Goal: Task Accomplishment & Management: Use online tool/utility

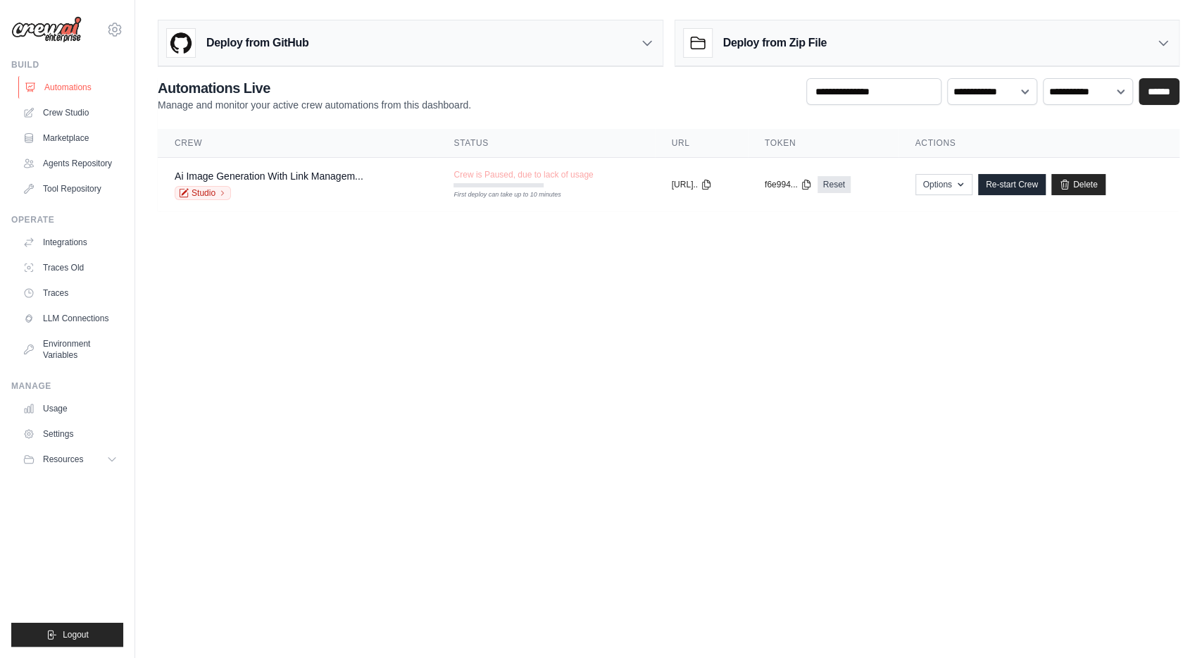
click at [74, 84] on link "Automations" at bounding box center [71, 87] width 106 height 23
click at [77, 87] on link "Automations" at bounding box center [71, 87] width 106 height 23
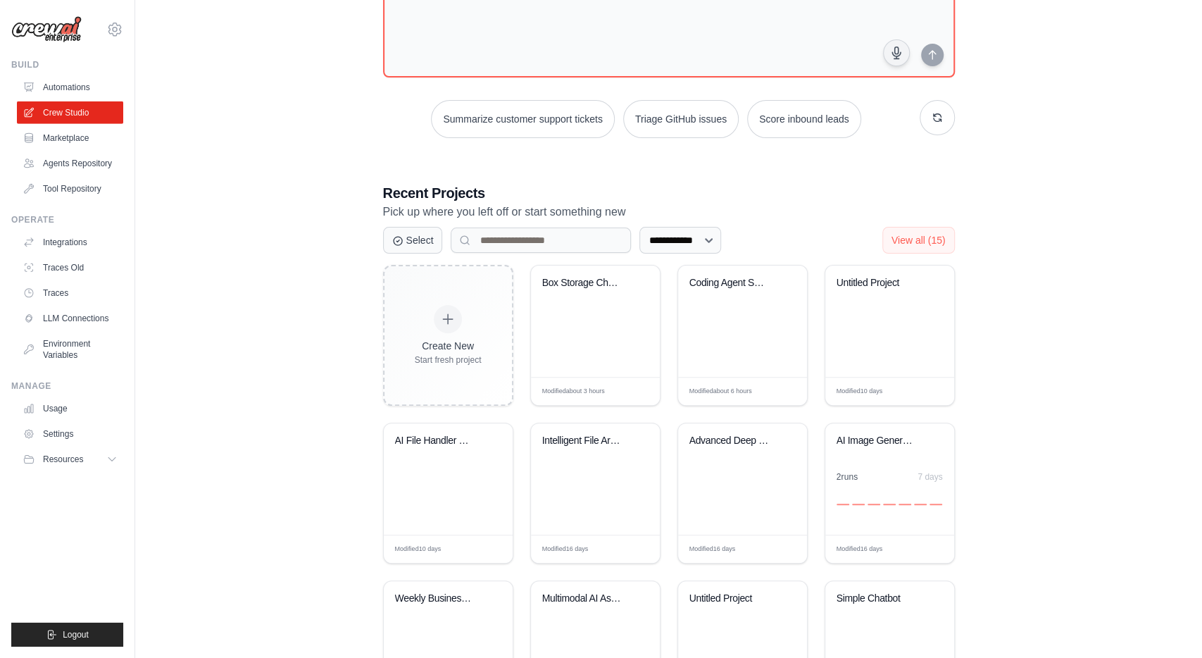
scroll to position [134, 0]
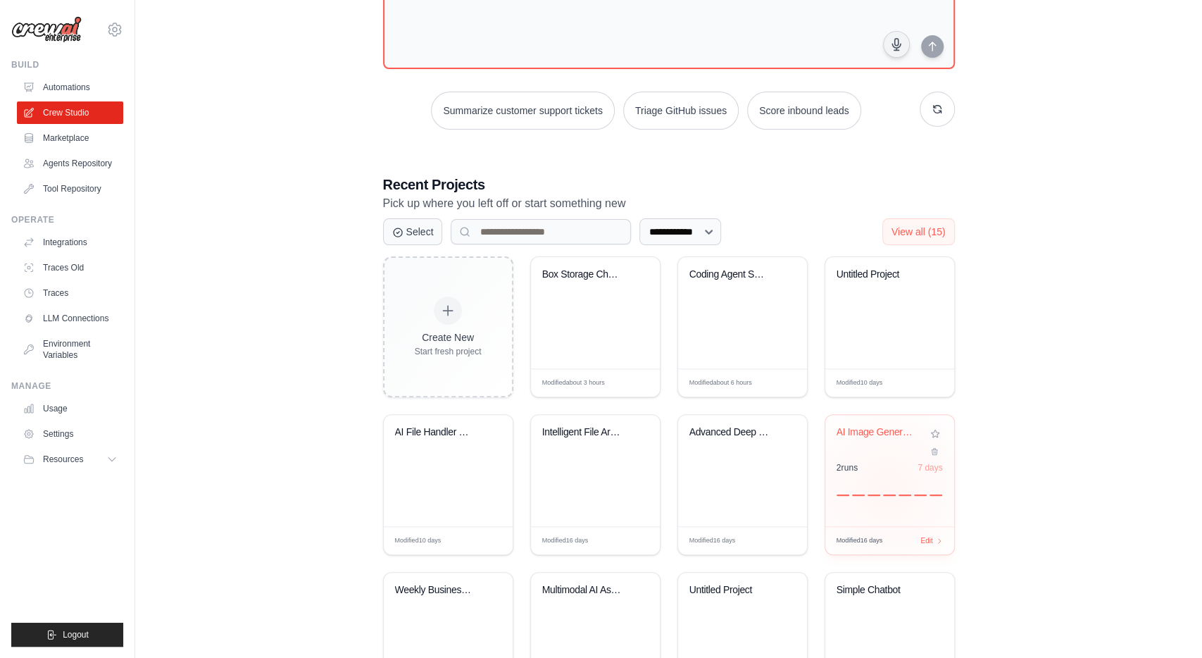
click at [886, 484] on div at bounding box center [889, 487] width 106 height 17
click at [613, 322] on div "Box Storage Chatbot" at bounding box center [595, 312] width 129 height 111
click at [434, 459] on div "AI File Handler with Memory" at bounding box center [448, 470] width 129 height 111
click at [742, 315] on div "Coding Agent Swarm" at bounding box center [742, 312] width 129 height 111
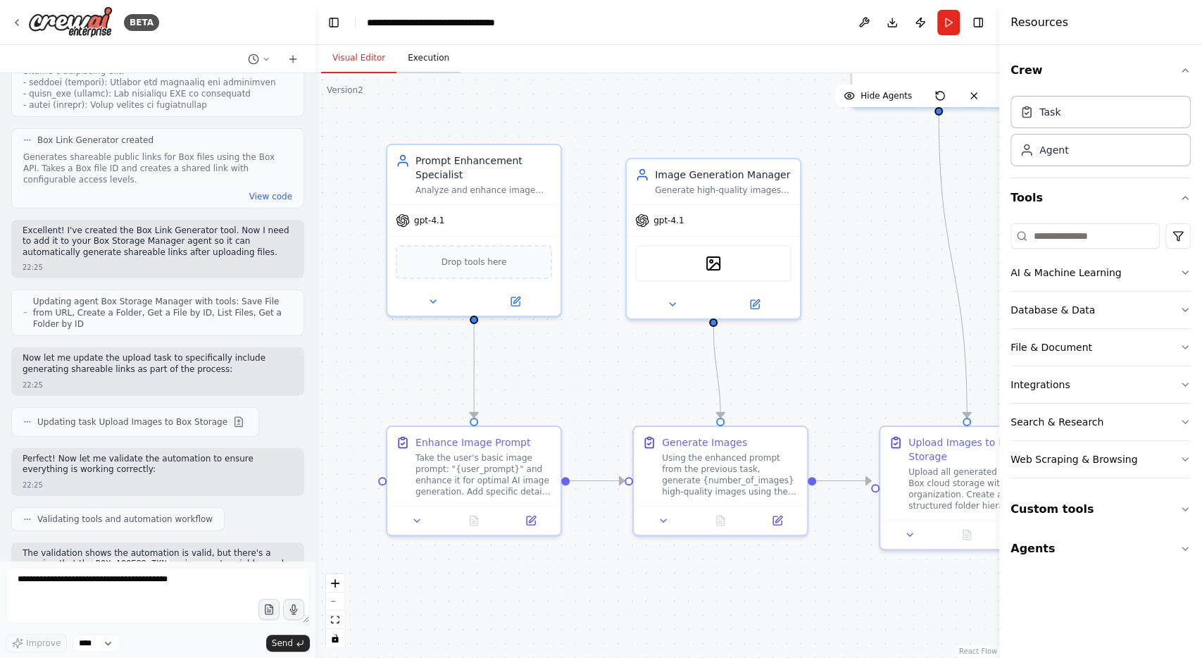
scroll to position [6333, 0]
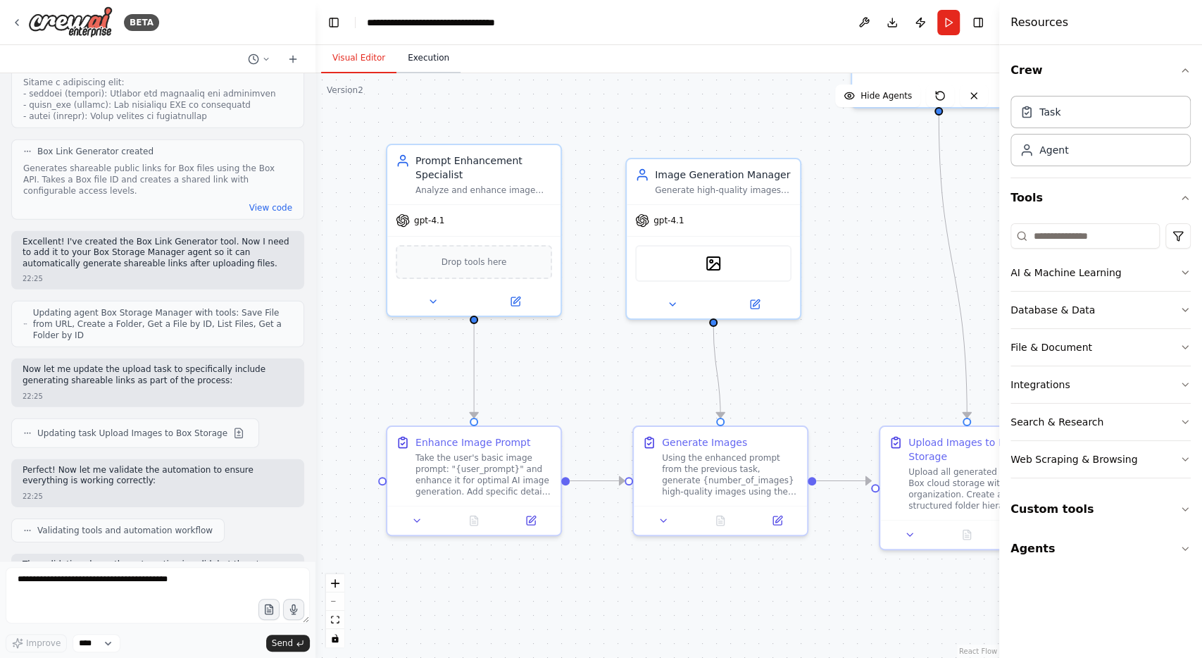
click at [413, 61] on button "Execution" at bounding box center [428, 59] width 64 height 30
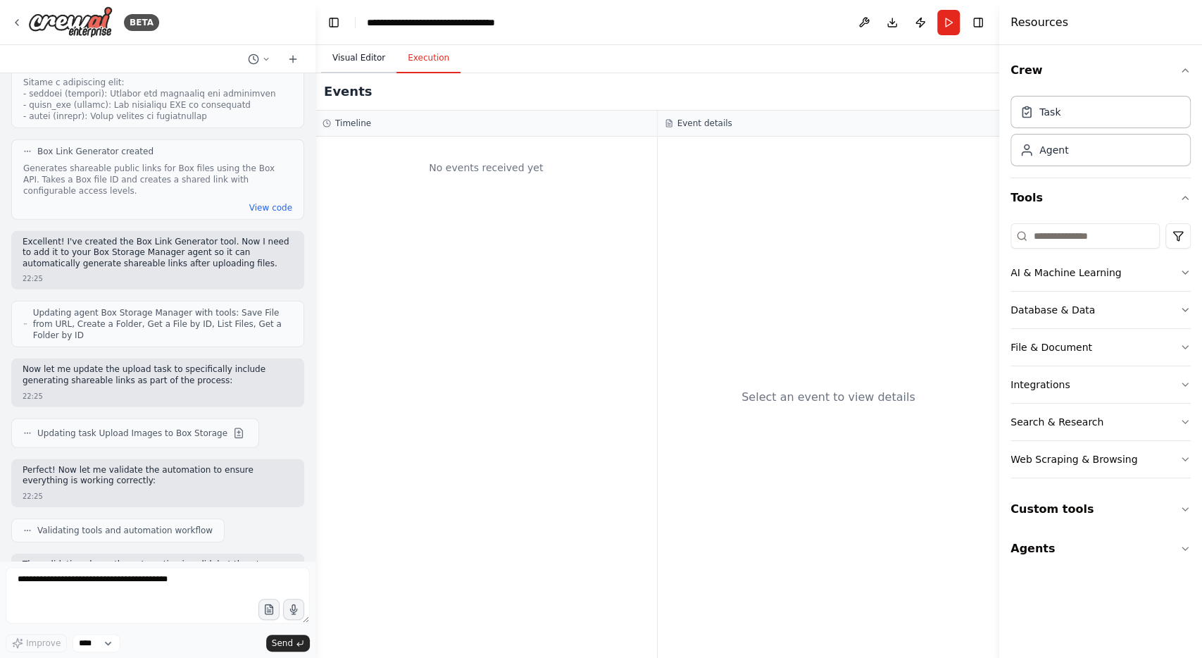
click at [378, 61] on button "Visual Editor" at bounding box center [358, 59] width 75 height 30
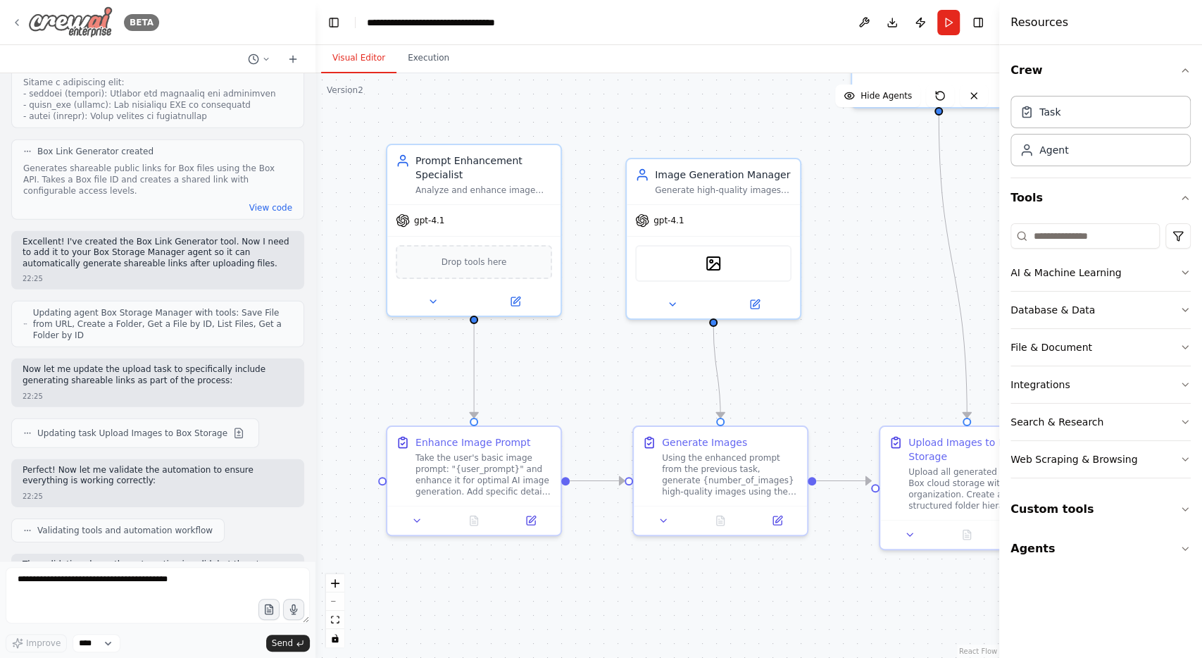
click at [11, 14] on div "BETA" at bounding box center [85, 22] width 148 height 32
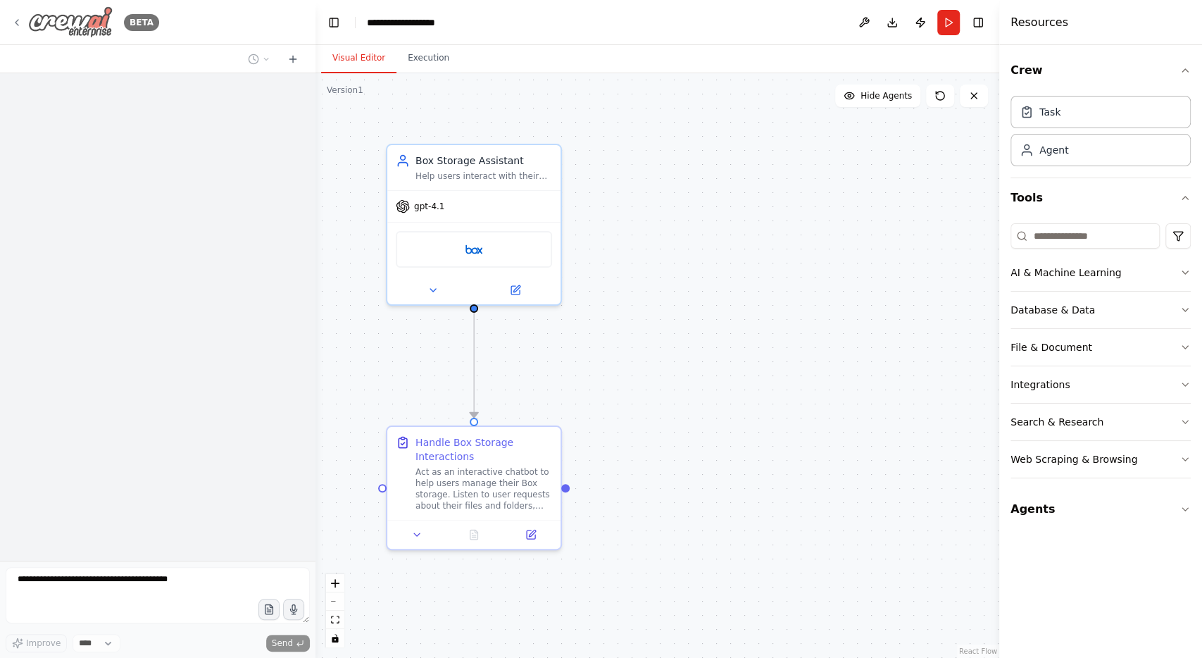
scroll to position [779, 0]
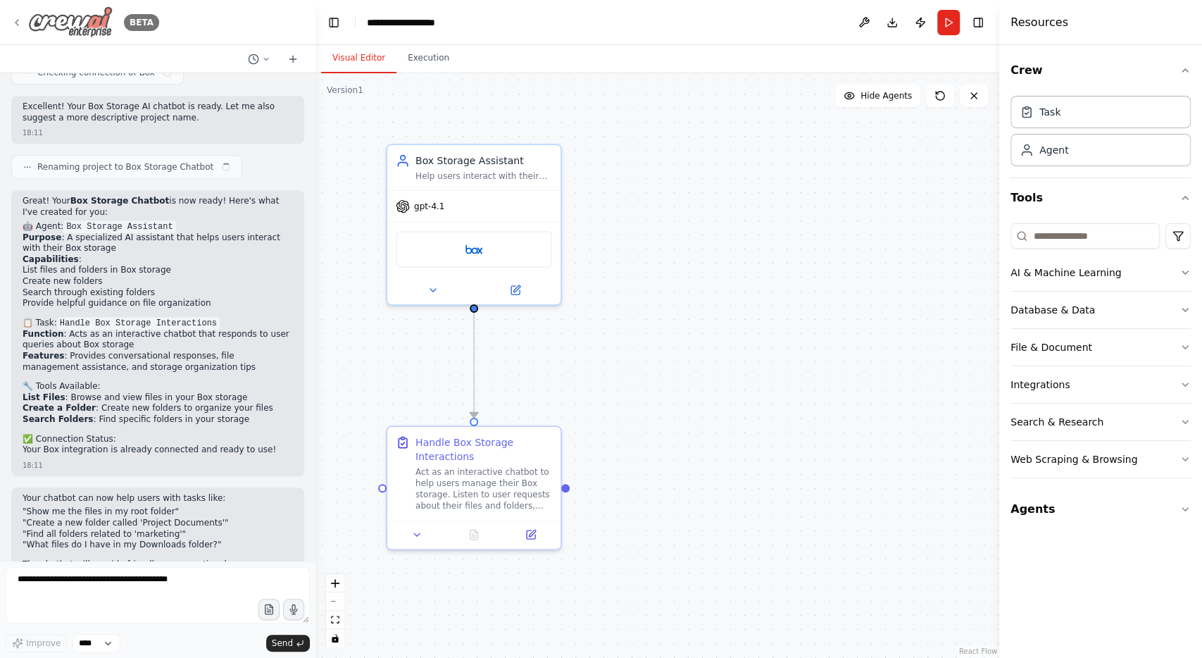
click at [25, 23] on div "BETA" at bounding box center [85, 22] width 148 height 32
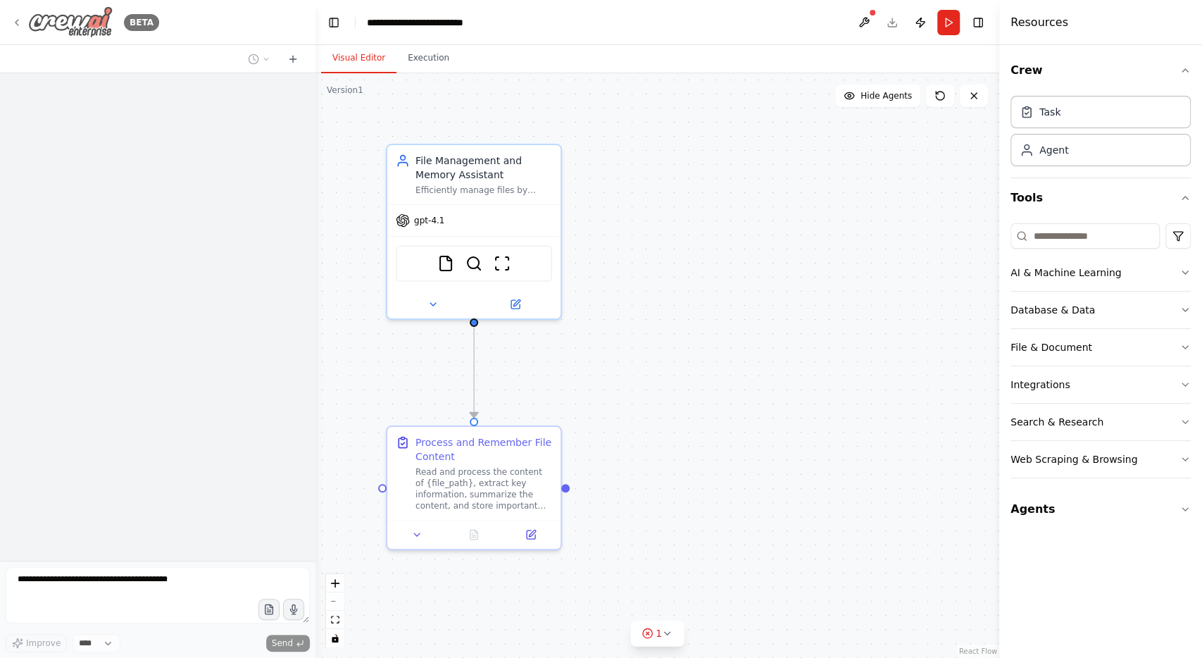
scroll to position [1077, 0]
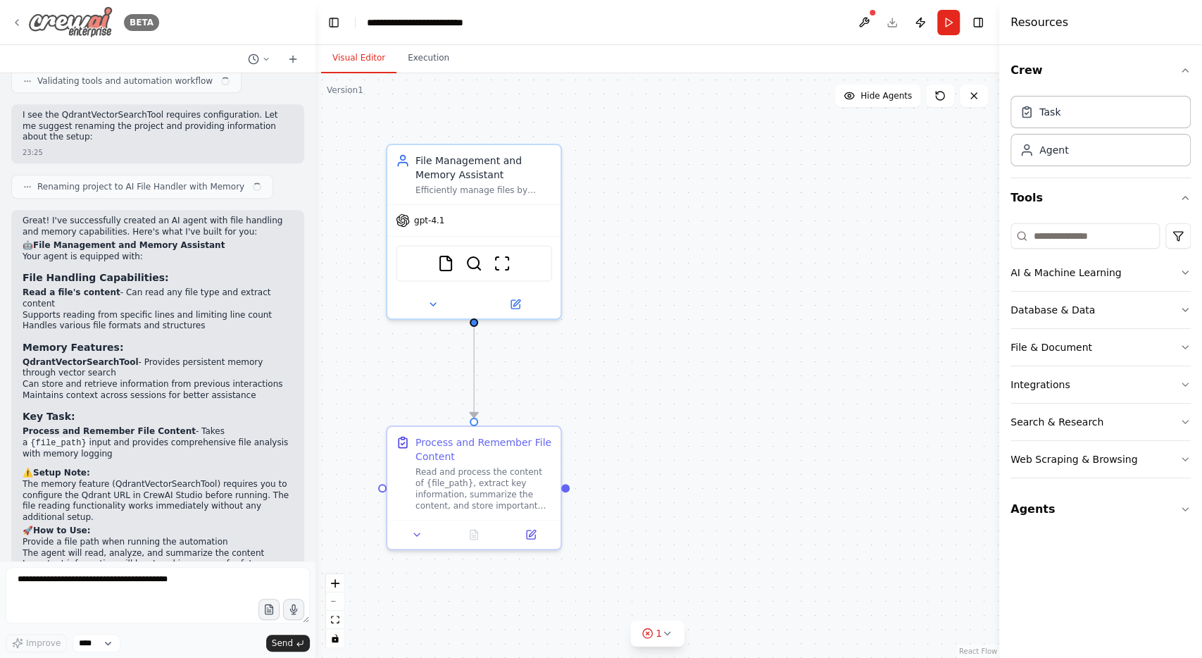
click at [17, 28] on div "BETA" at bounding box center [85, 22] width 148 height 32
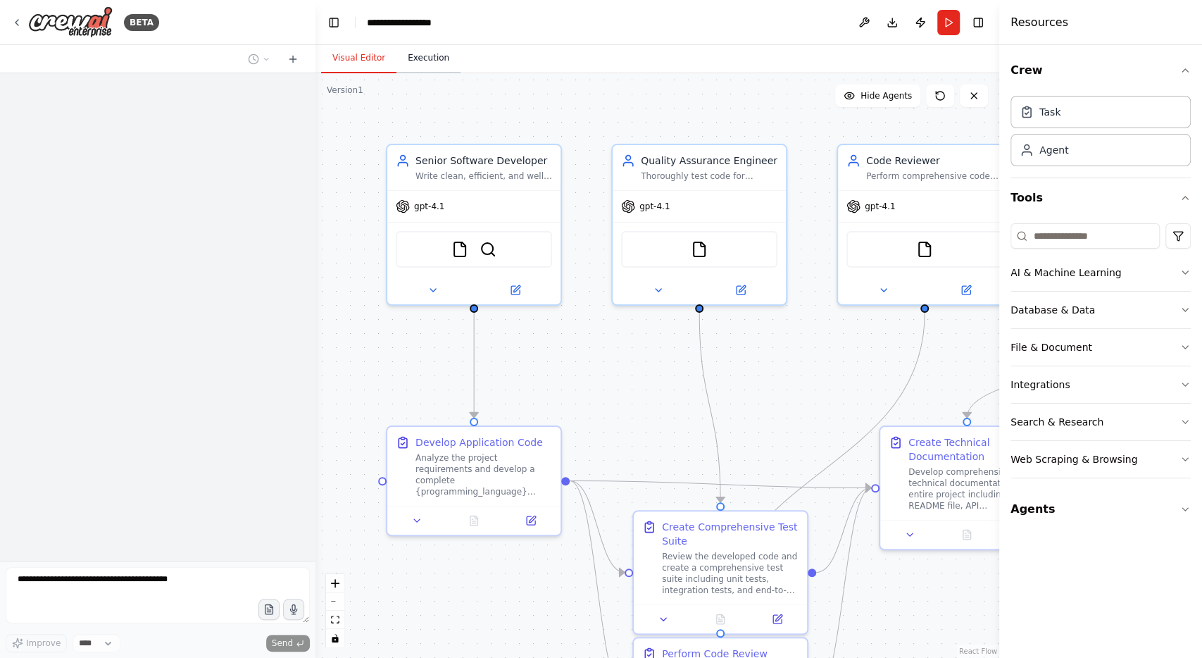
scroll to position [1175, 0]
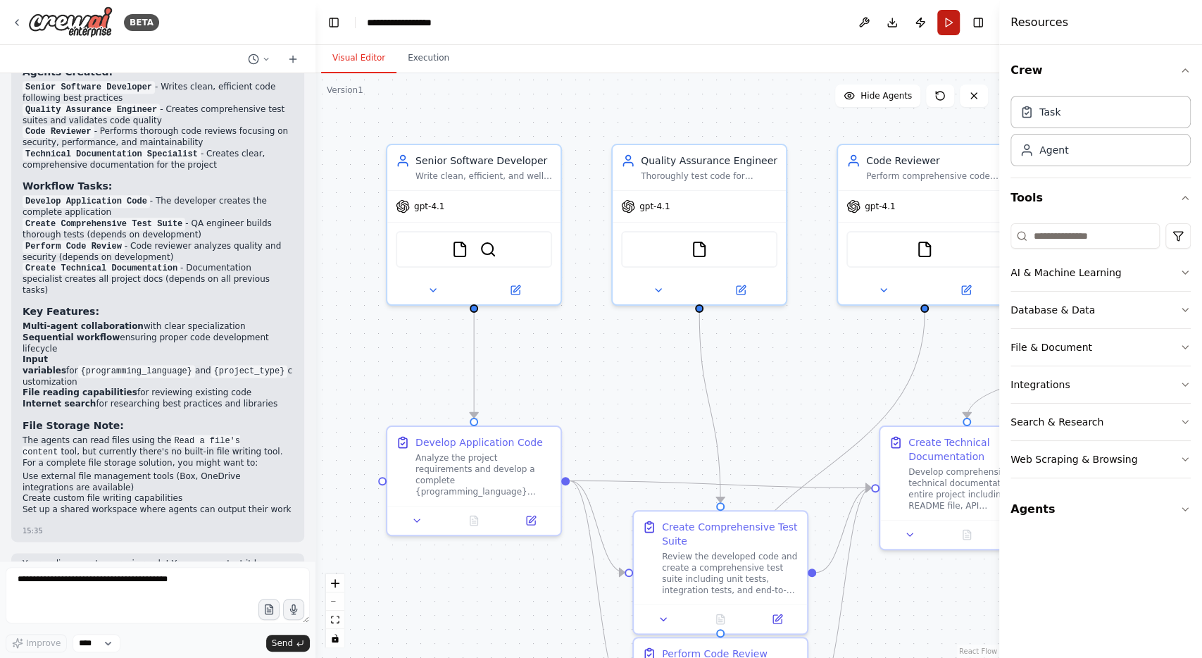
click at [954, 21] on button "Run" at bounding box center [948, 22] width 23 height 25
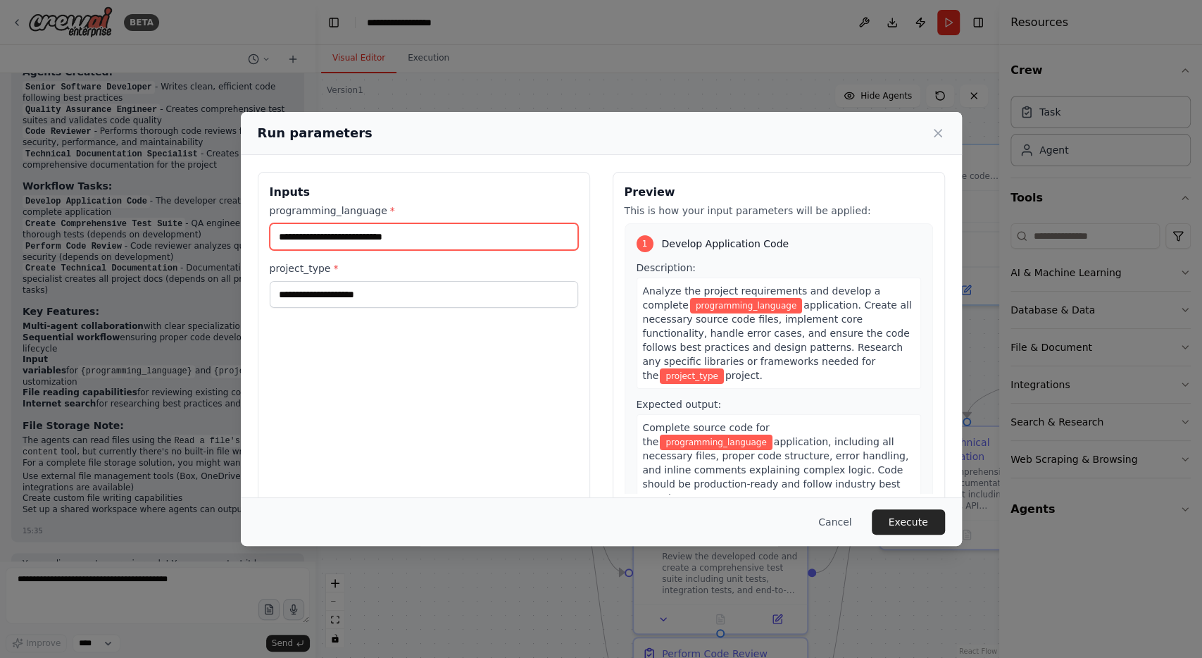
click at [502, 240] on input "programming_language *" at bounding box center [424, 236] width 308 height 27
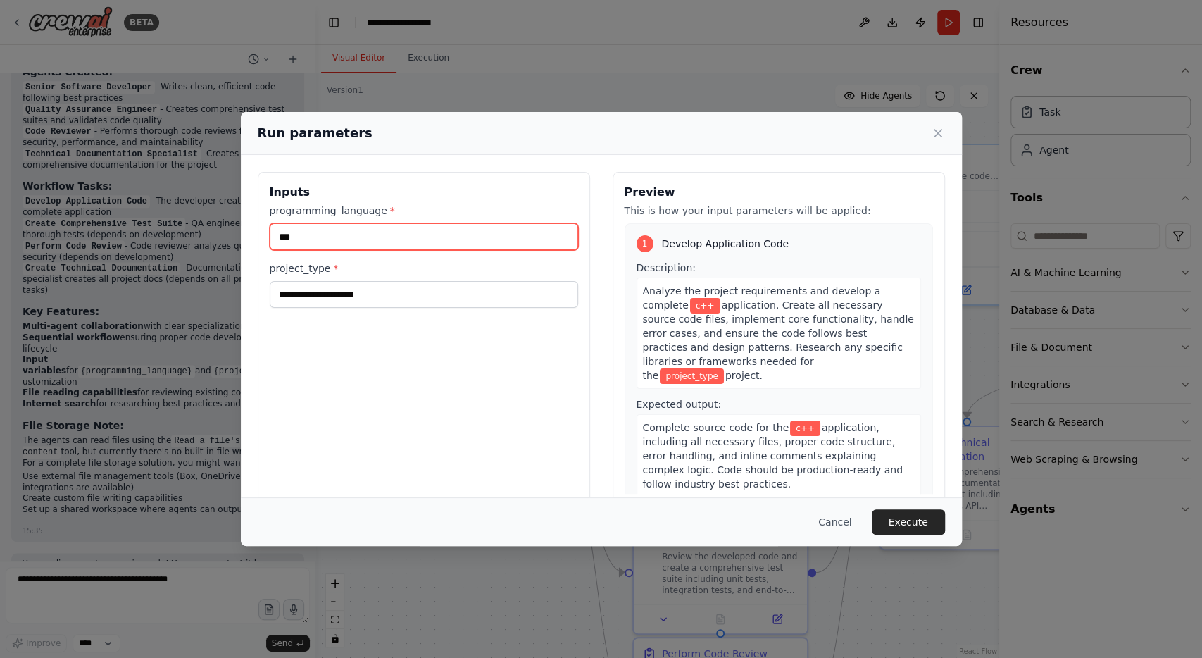
type input "***"
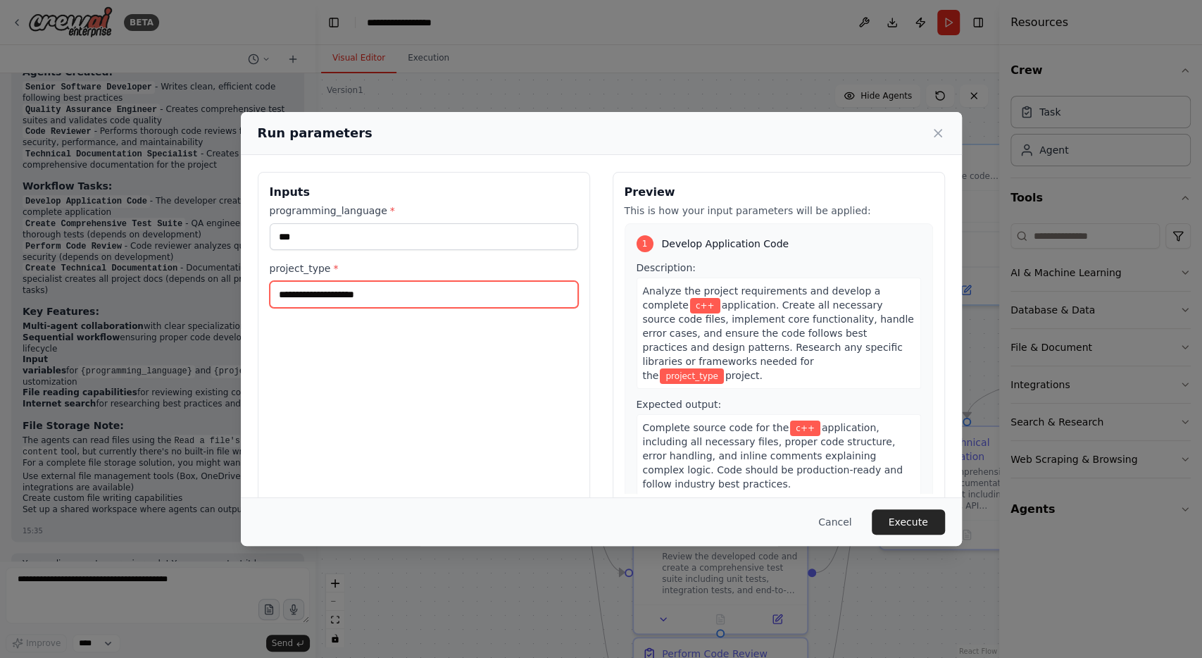
click at [488, 294] on input "project_type *" at bounding box center [424, 294] width 308 height 27
type input "**********"
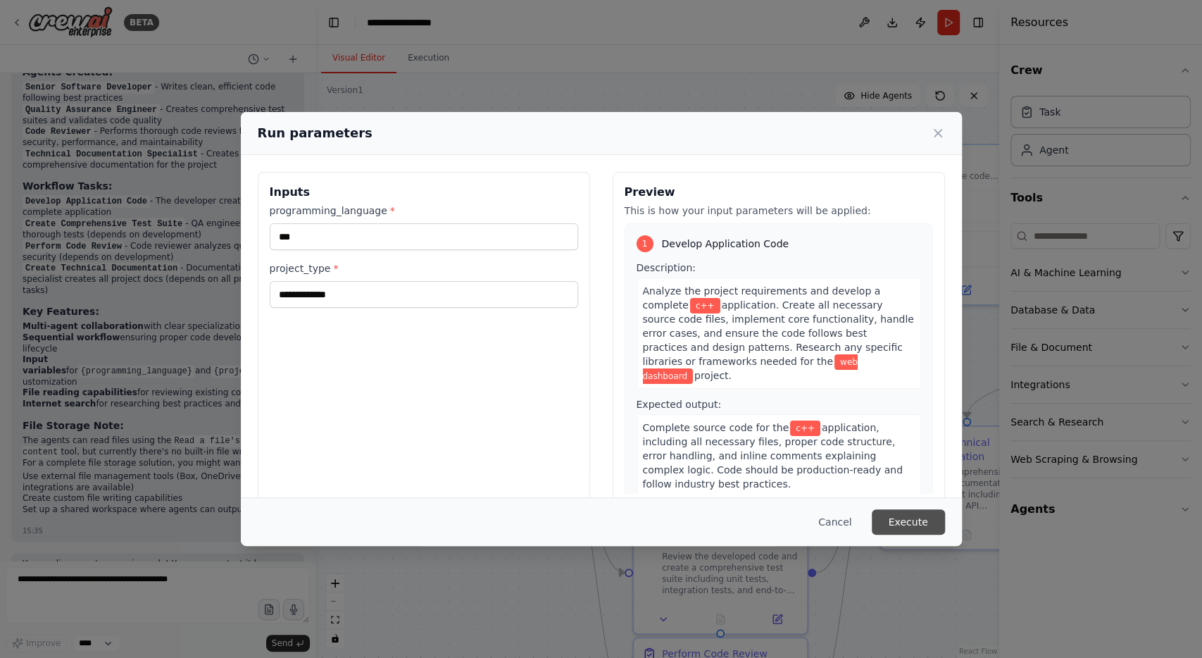
click at [909, 522] on button "Execute" at bounding box center [908, 521] width 73 height 25
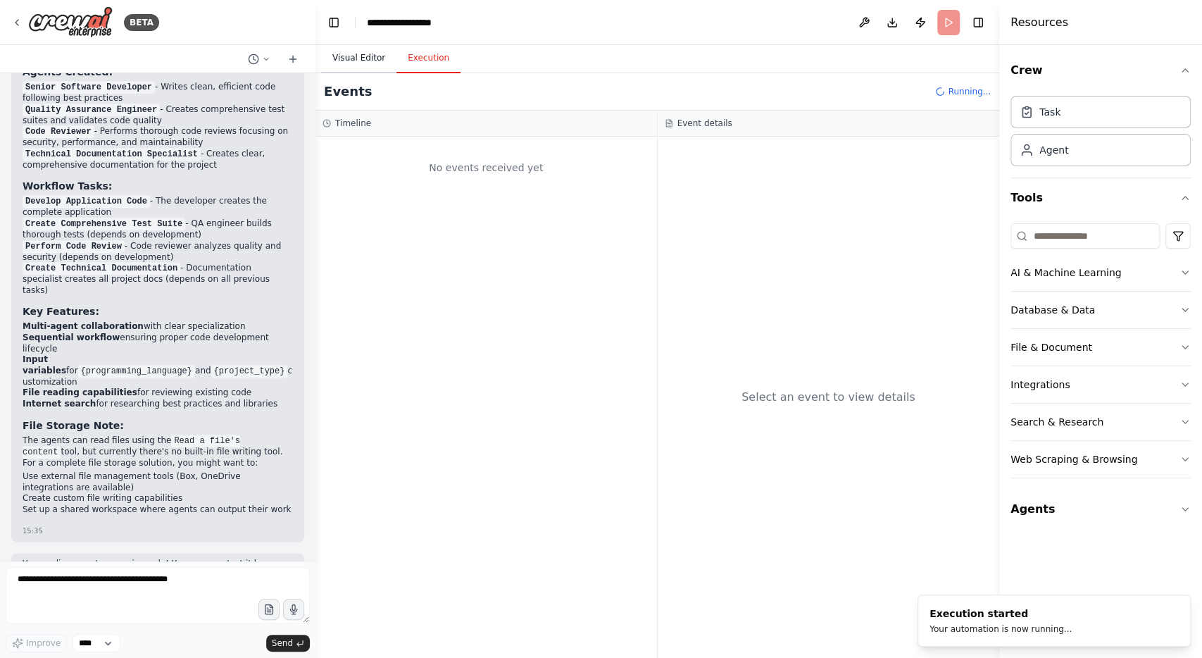
click at [368, 54] on button "Visual Editor" at bounding box center [358, 59] width 75 height 30
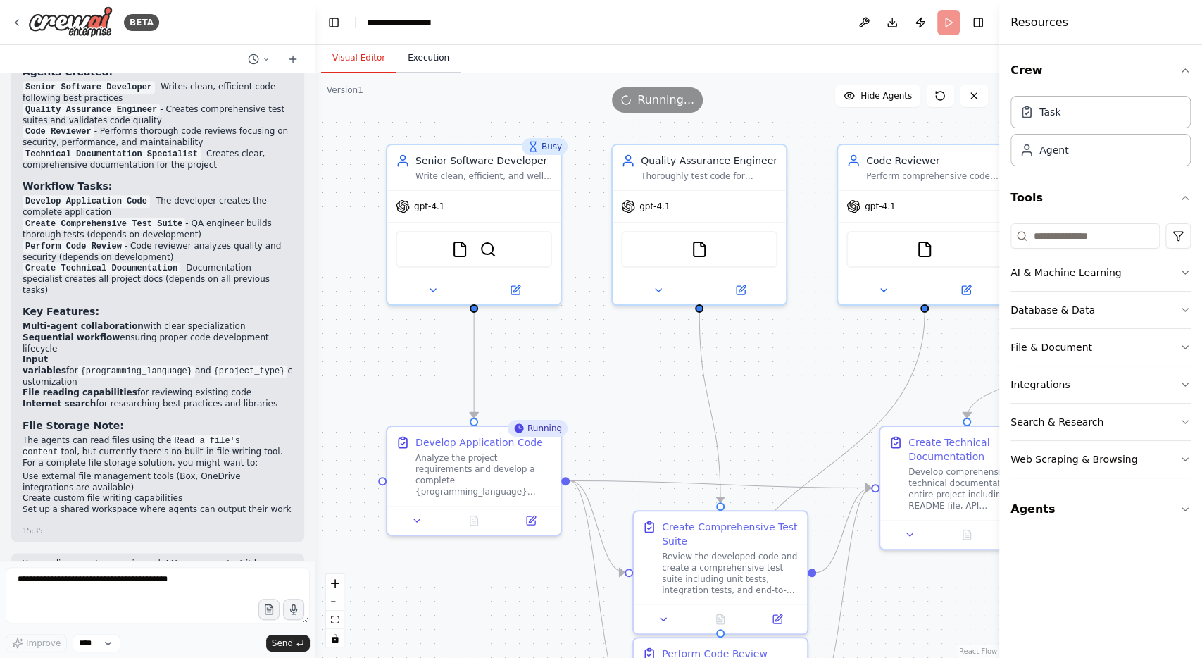
click at [411, 56] on button "Execution" at bounding box center [428, 59] width 64 height 30
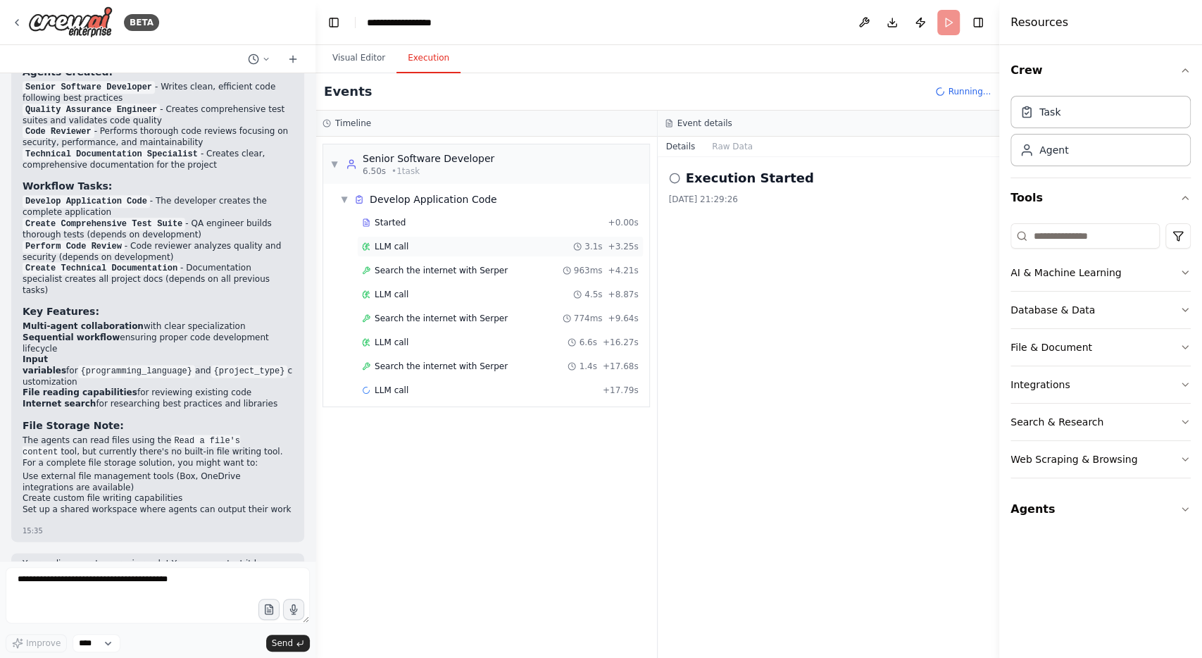
click at [435, 241] on div "LLM call 3.1s + 3.25s" at bounding box center [500, 246] width 277 height 11
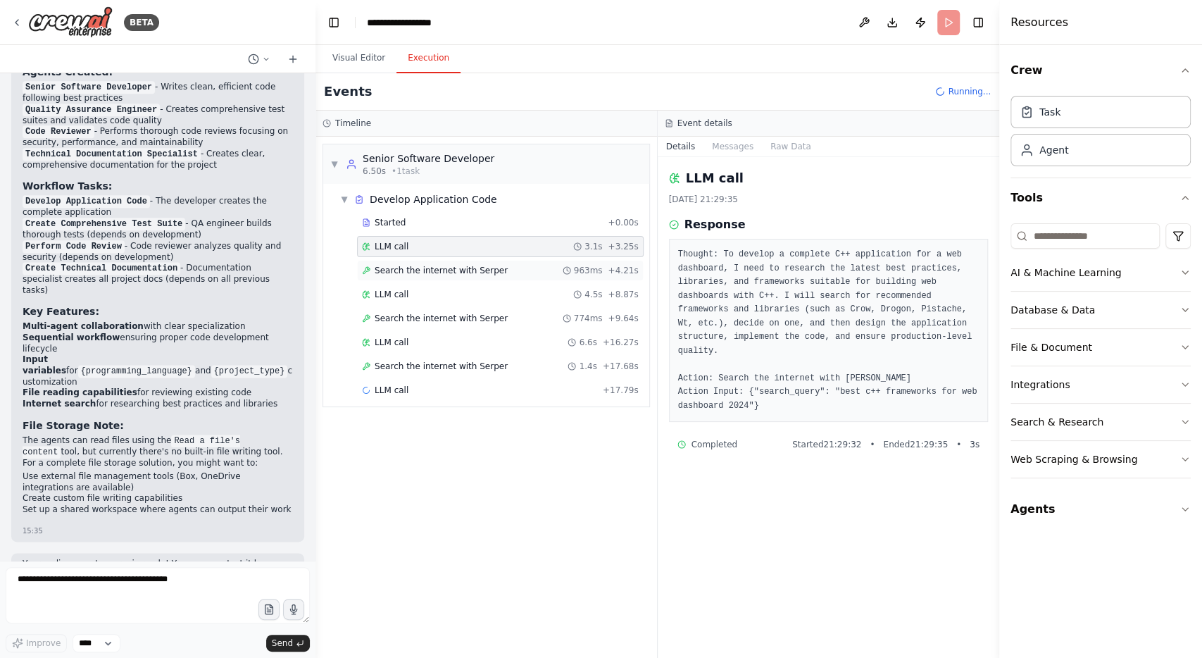
click at [476, 265] on span "Search the internet with Serper" at bounding box center [441, 270] width 133 height 11
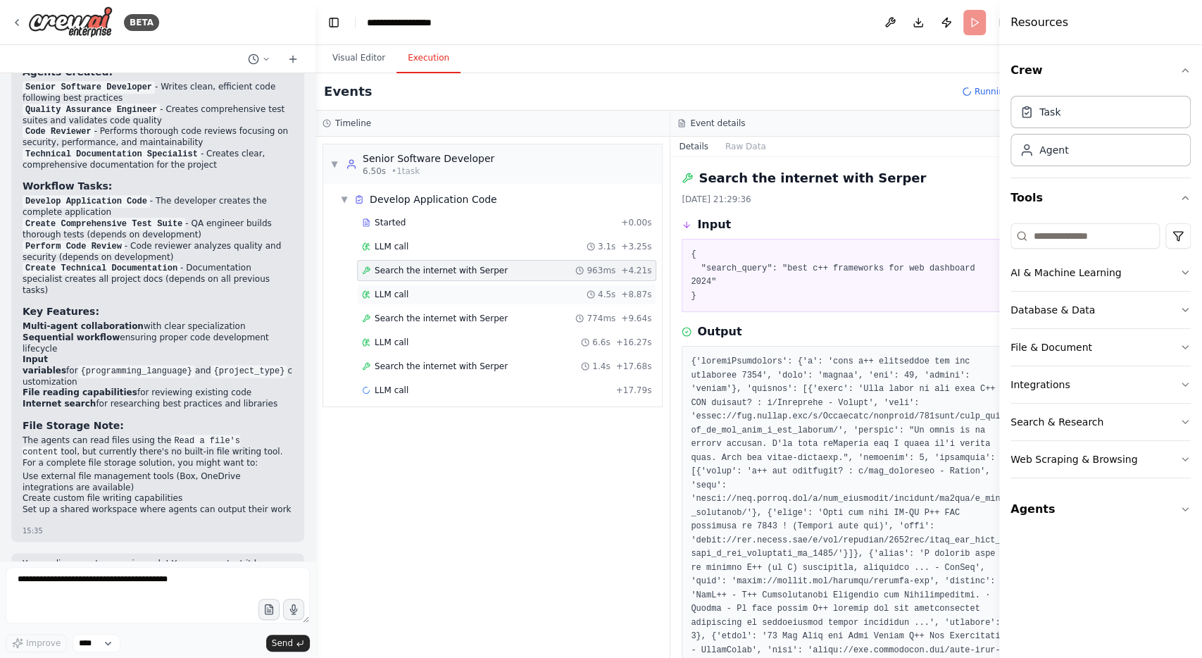
click at [449, 295] on div "LLM call 4.5s + 8.87s" at bounding box center [506, 294] width 289 height 11
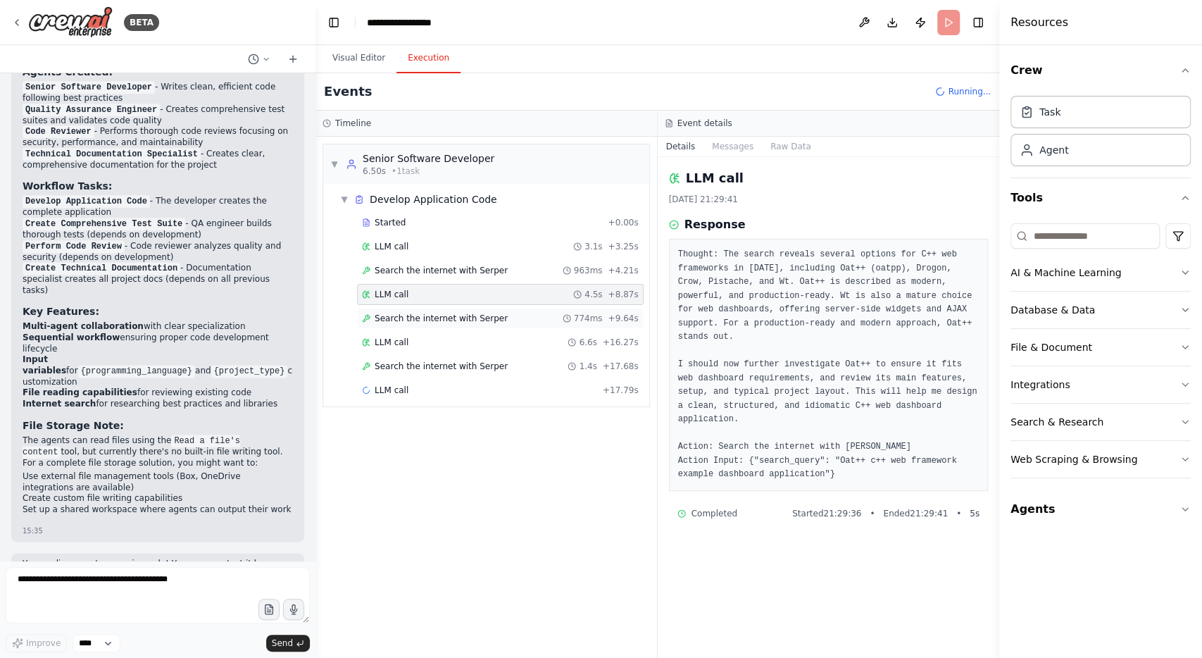
click at [451, 315] on span "Search the internet with Serper" at bounding box center [441, 318] width 133 height 11
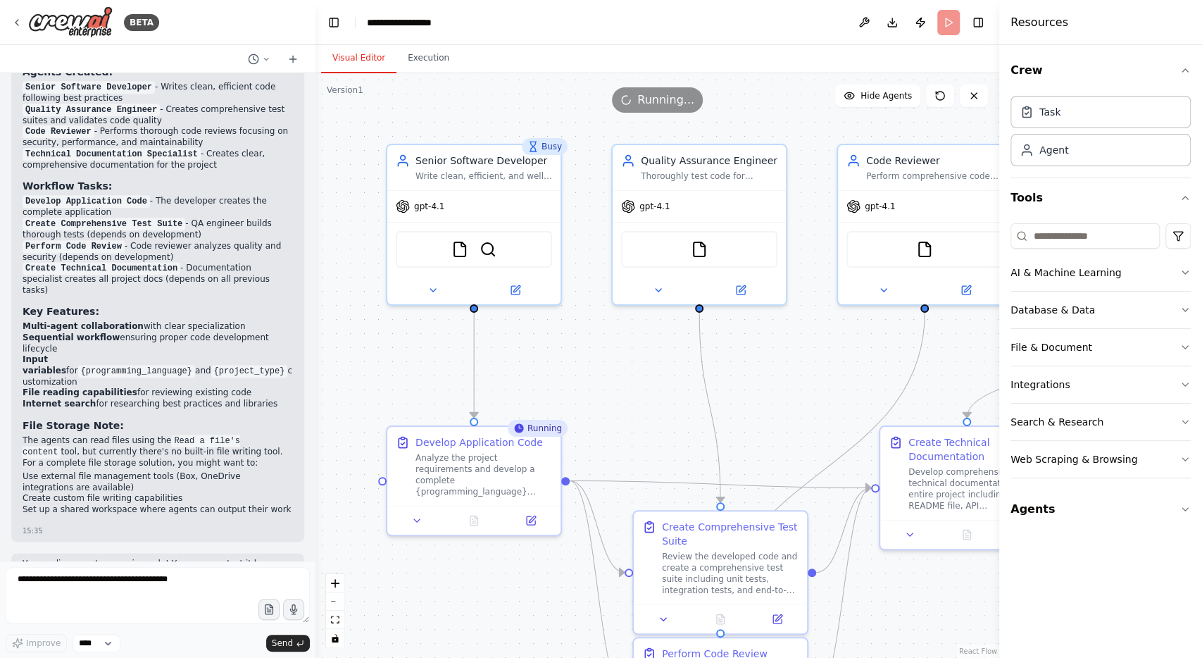
click at [345, 61] on button "Visual Editor" at bounding box center [358, 59] width 75 height 30
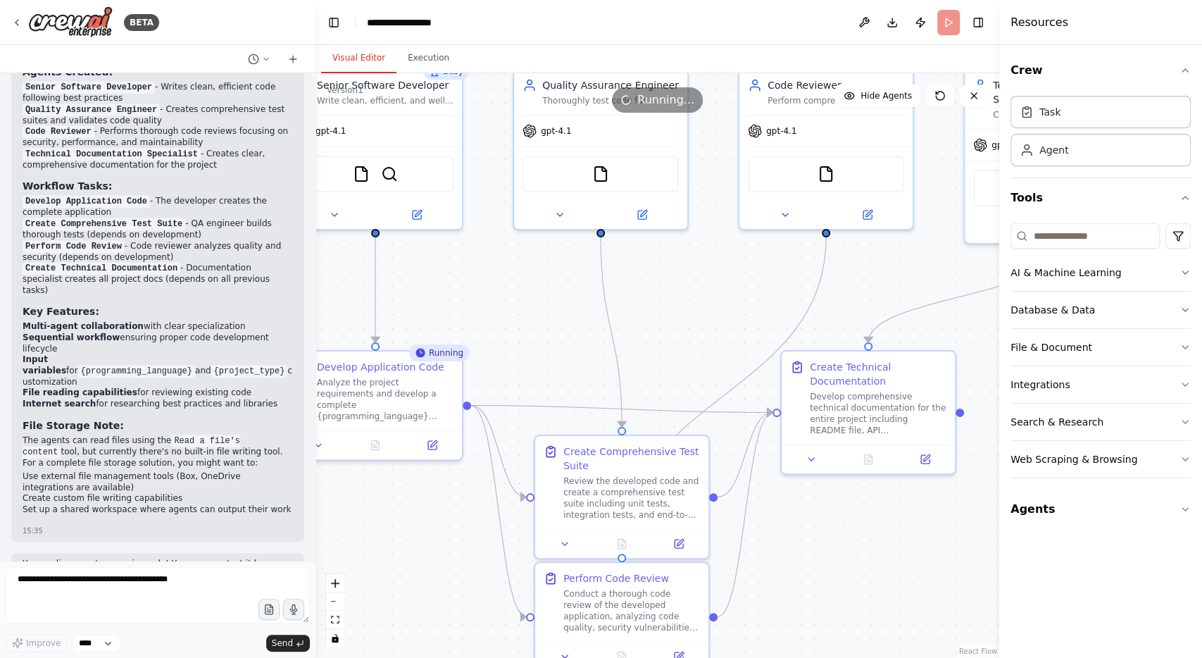
drag, startPoint x: 657, startPoint y: 389, endPoint x: 558, endPoint y: 313, distance: 124.5
click at [558, 313] on div ".deletable-edge-delete-btn { width: 20px; height: 20px; border: 0px solid #ffff…" at bounding box center [657, 365] width 684 height 584
click at [1082, 310] on div "Database & Data" at bounding box center [1052, 310] width 84 height 14
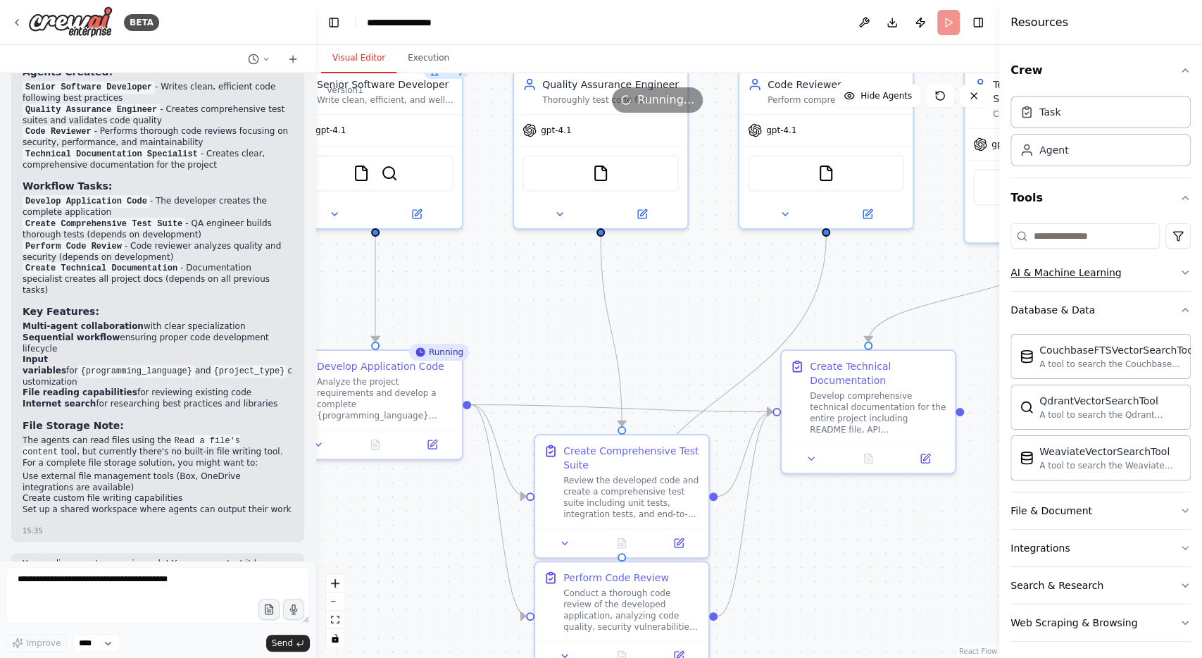
click at [1078, 267] on div "AI & Machine Learning" at bounding box center [1065, 272] width 111 height 14
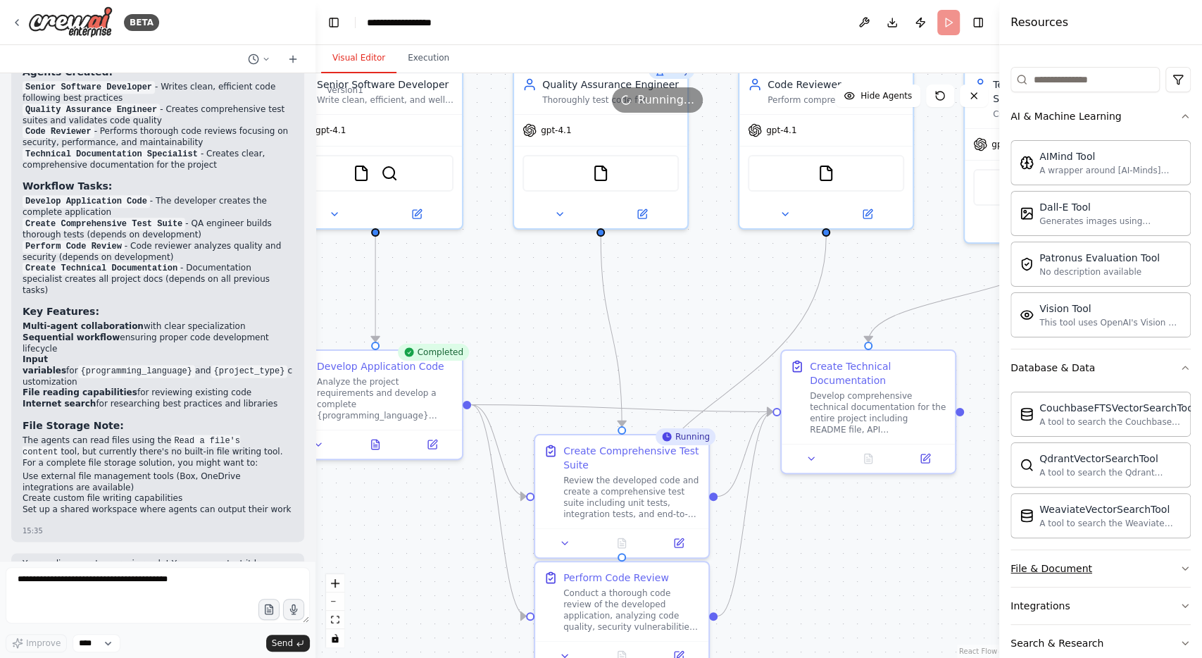
scroll to position [253, 0]
